Goal: Browse casually

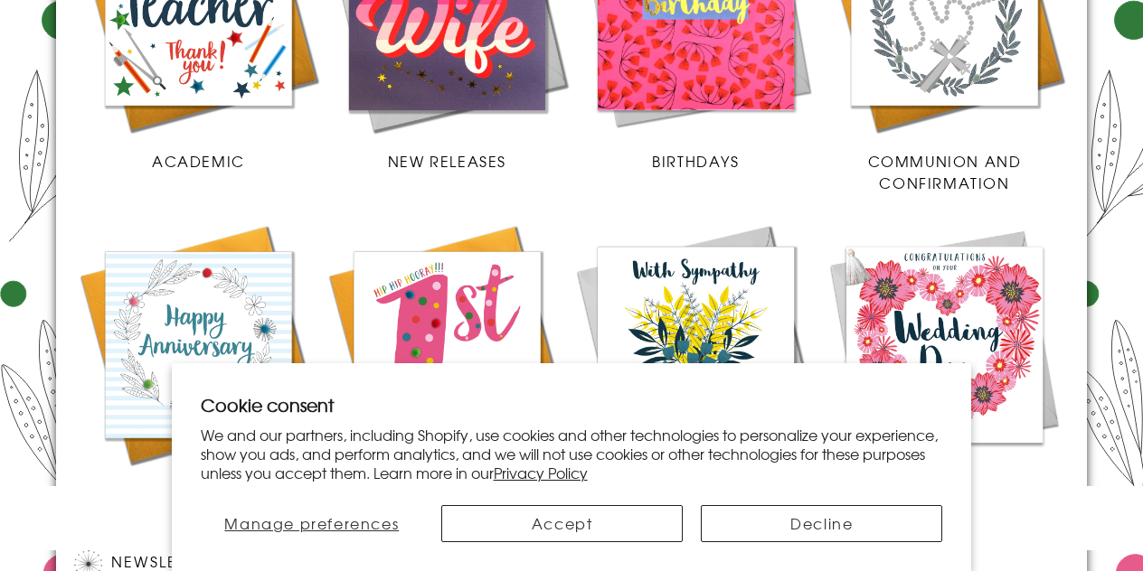
scroll to position [994, 0]
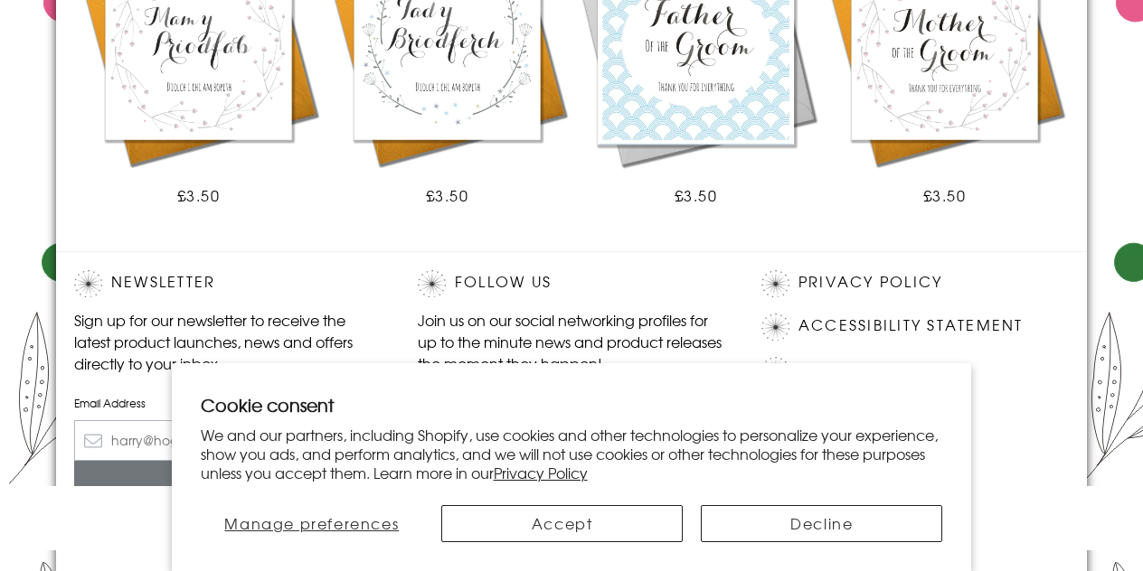
scroll to position [1285, 0]
